Goal: Information Seeking & Learning: Learn about a topic

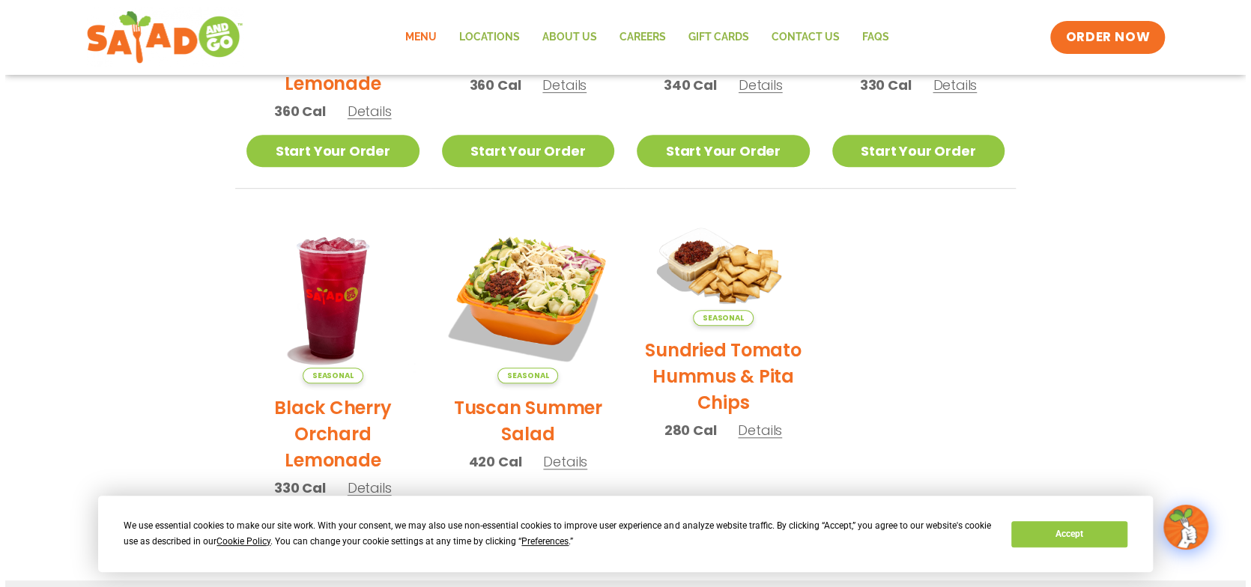
scroll to position [749, 0]
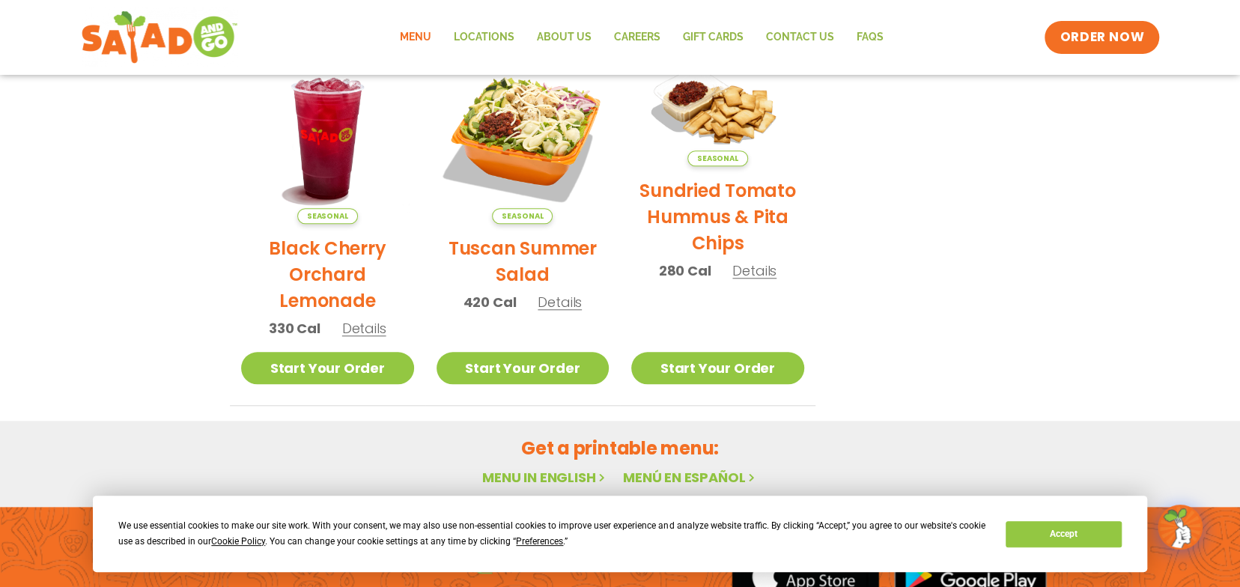
click at [560, 300] on span "Details" at bounding box center [560, 302] width 44 height 19
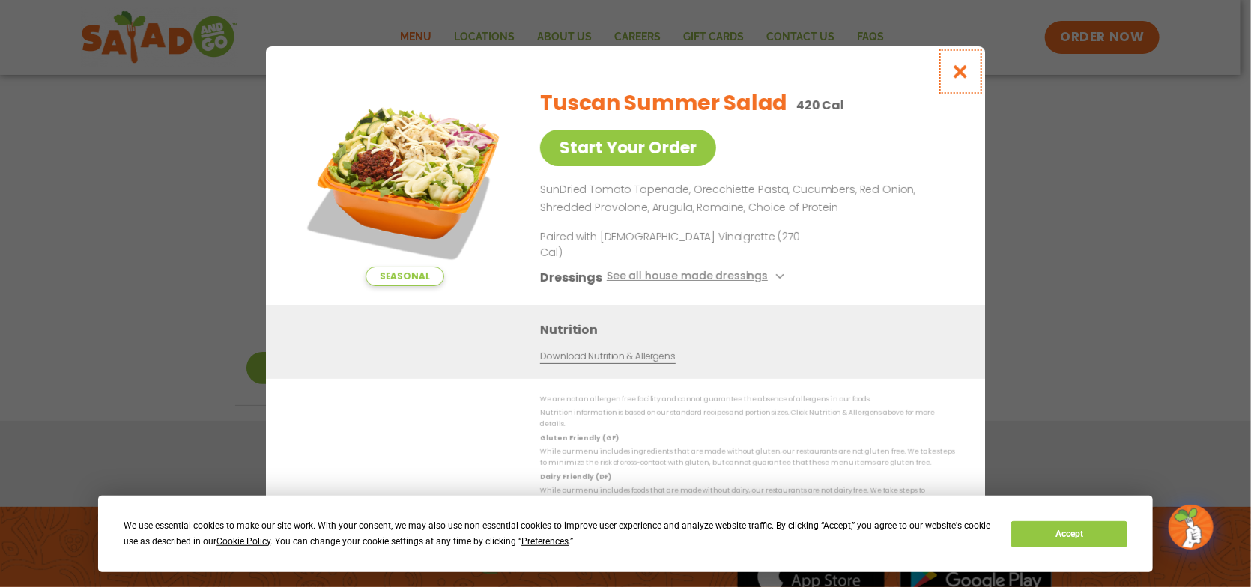
click at [960, 79] on icon "Close modal" at bounding box center [960, 72] width 19 height 16
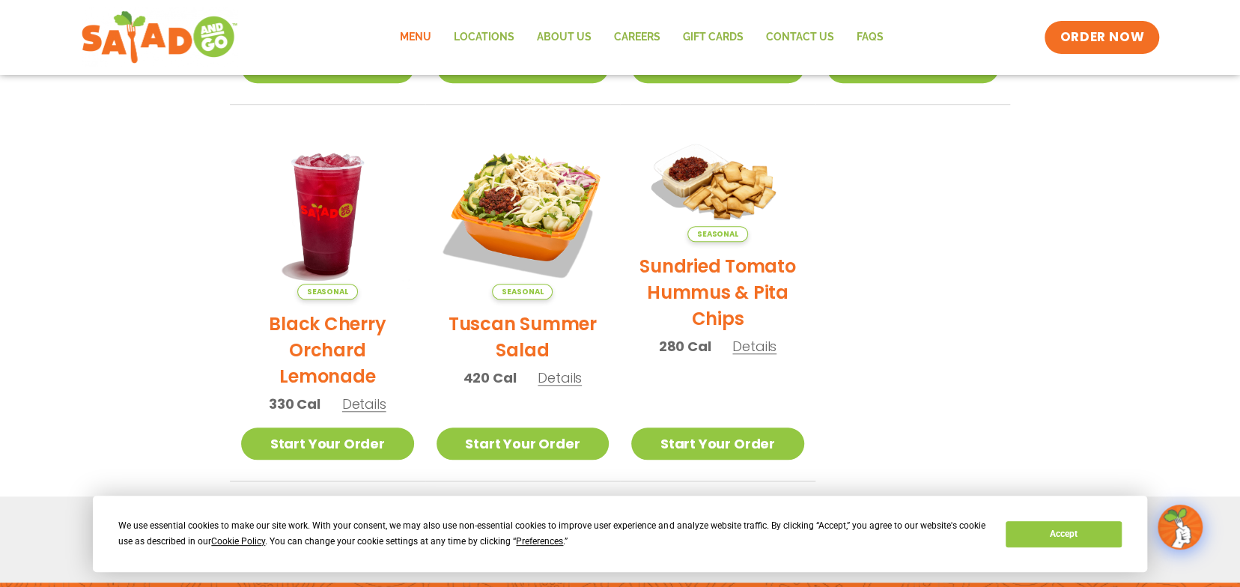
scroll to position [598, 0]
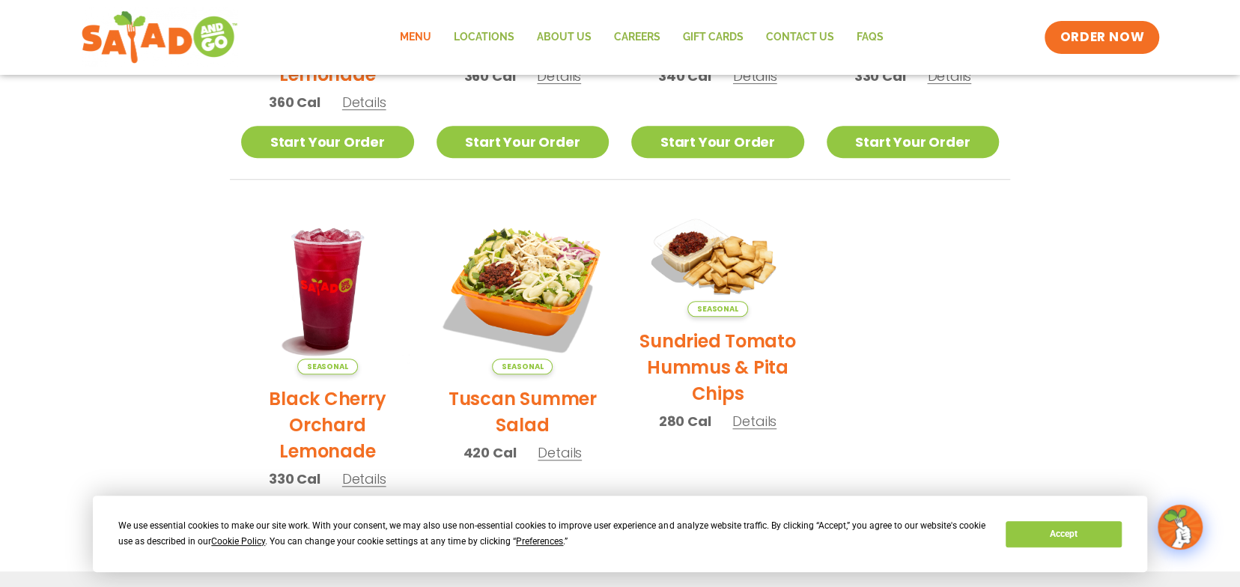
click at [414, 39] on link "Menu" at bounding box center [416, 37] width 54 height 34
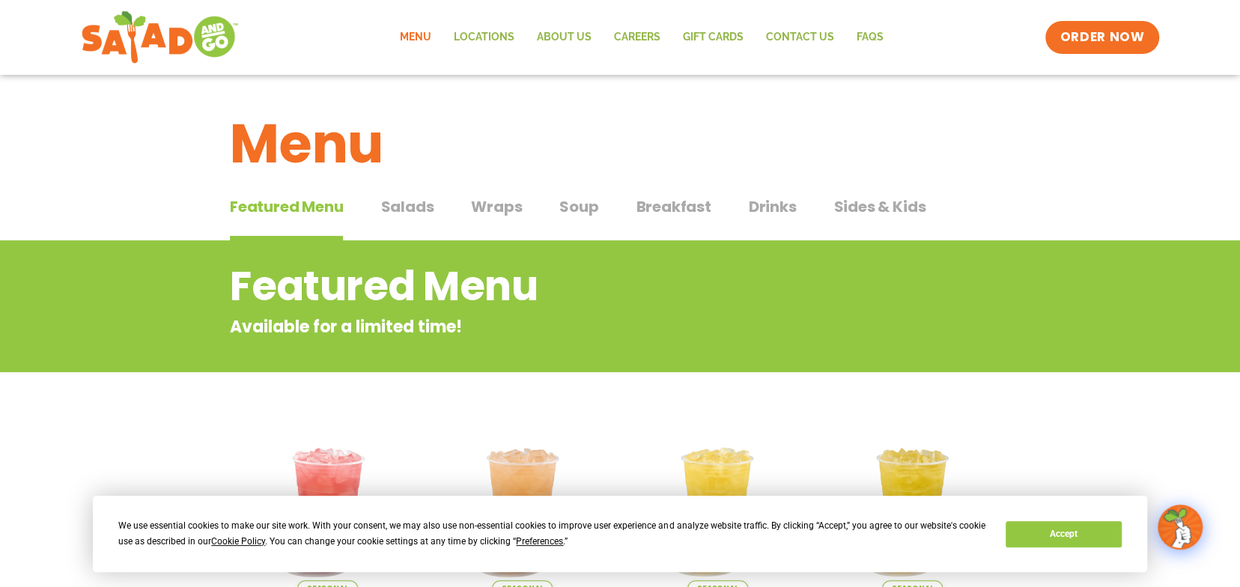
click at [407, 204] on span "Salads" at bounding box center [407, 207] width 53 height 22
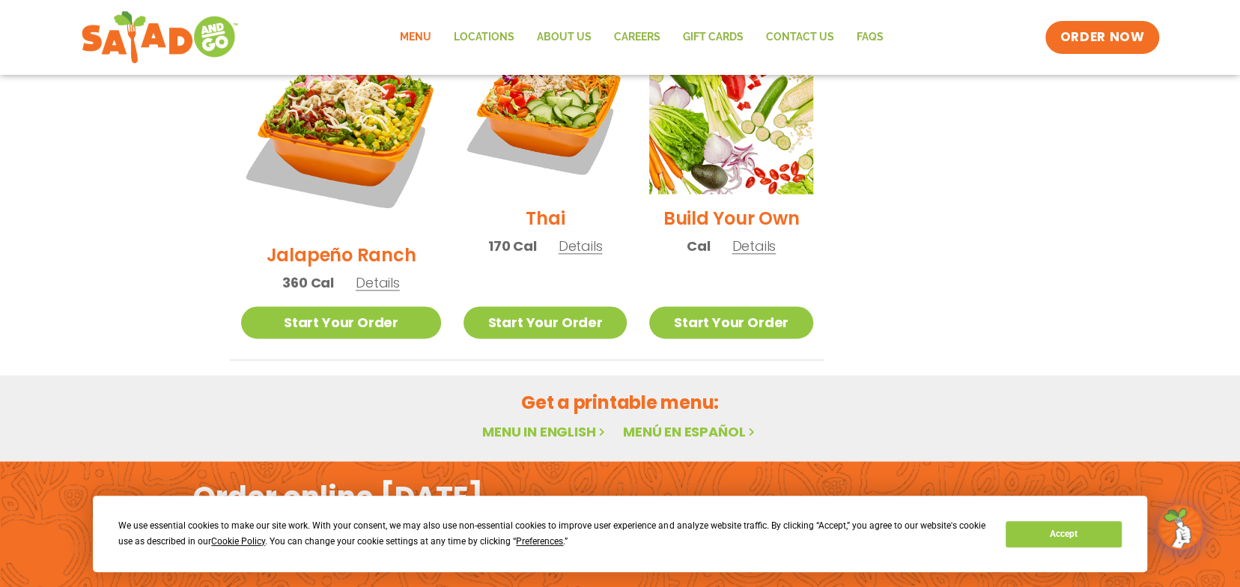
scroll to position [1198, 0]
